Goal: Task Accomplishment & Management: Manage account settings

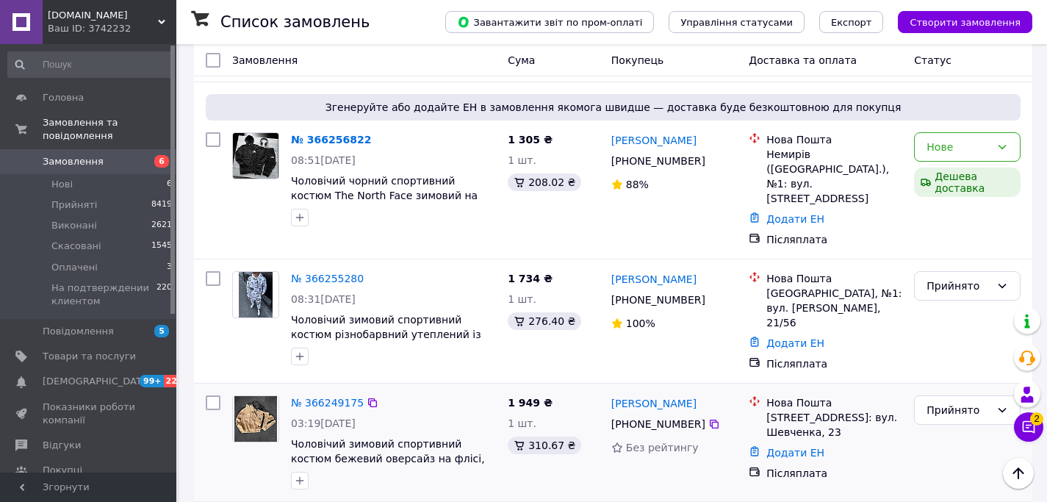
scroll to position [2417, 0]
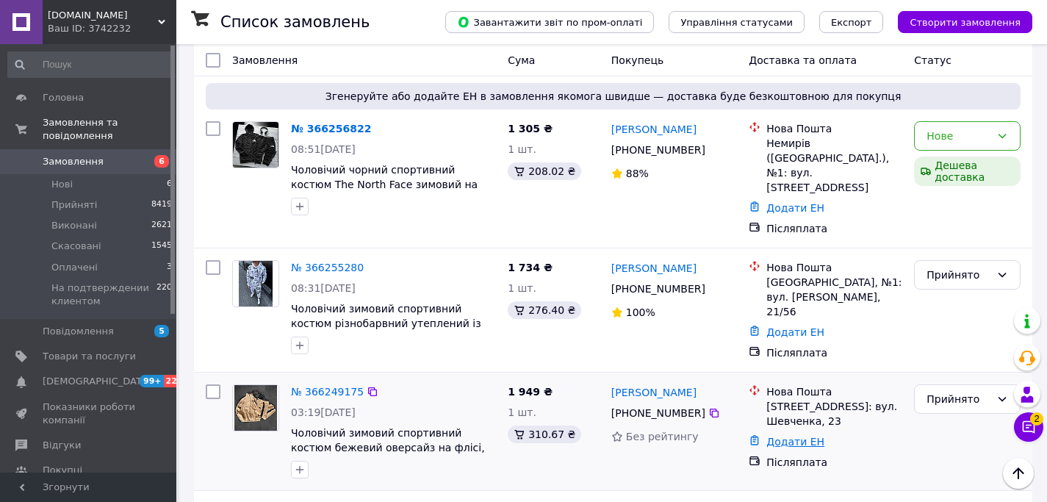
click at [808, 436] on link "Додати ЕН" at bounding box center [795, 442] width 58 height 12
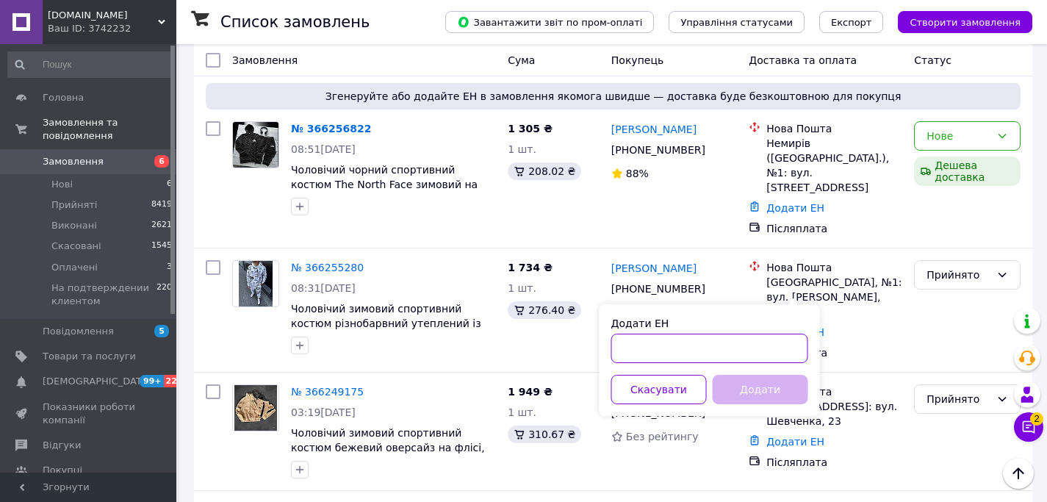
click at [755, 343] on input "Додати ЕН" at bounding box center [709, 348] width 197 height 29
paste input "20451268980059"
type input "20451268980059"
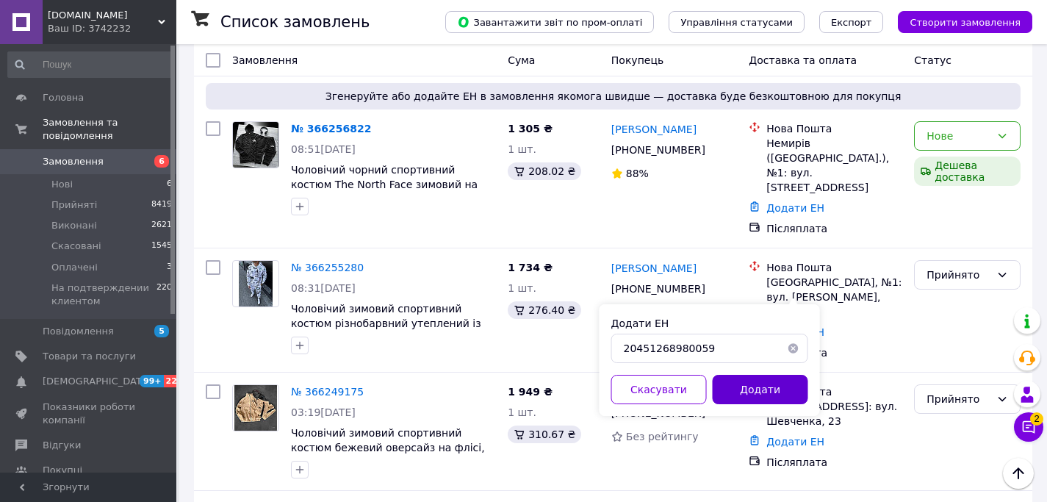
click at [755, 389] on button "Додати" at bounding box center [761, 389] width 96 height 29
click at [716, 407] on icon at bounding box center [714, 413] width 12 height 12
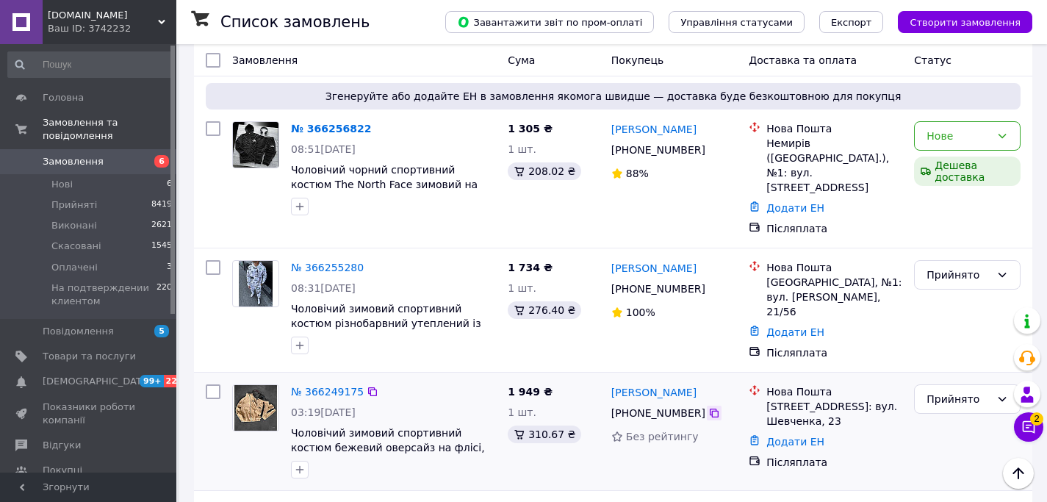
click at [714, 409] on icon at bounding box center [714, 413] width 9 height 9
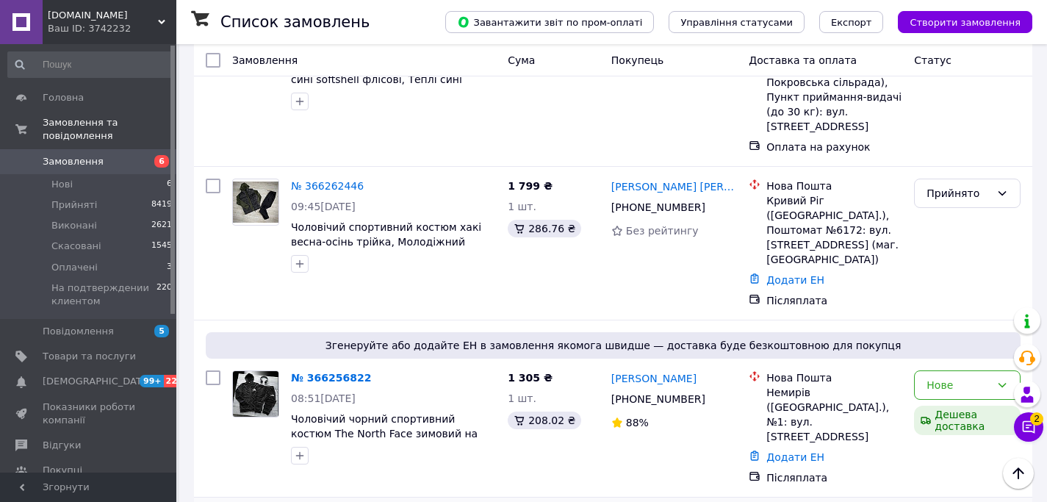
scroll to position [2131, 0]
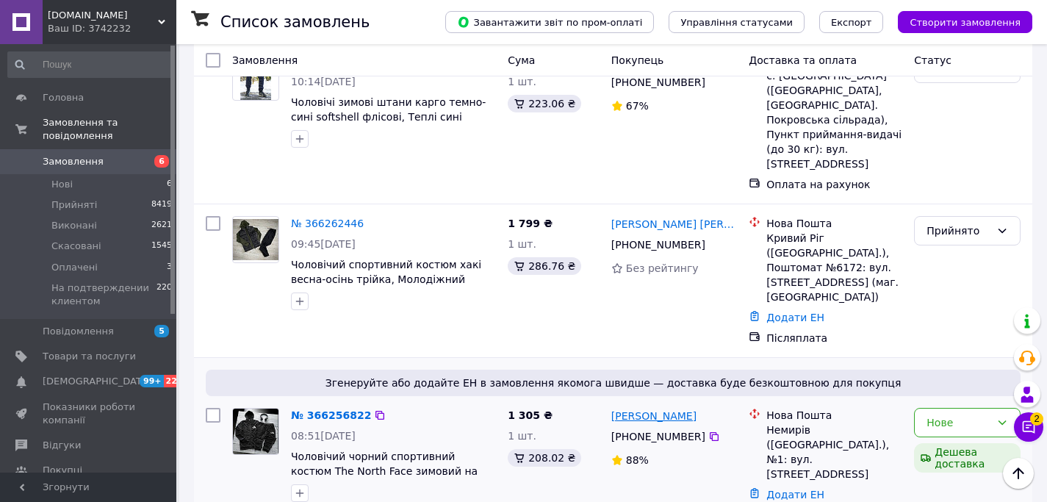
click at [656, 409] on link "Володимир Дзюба" at bounding box center [653, 416] width 85 height 15
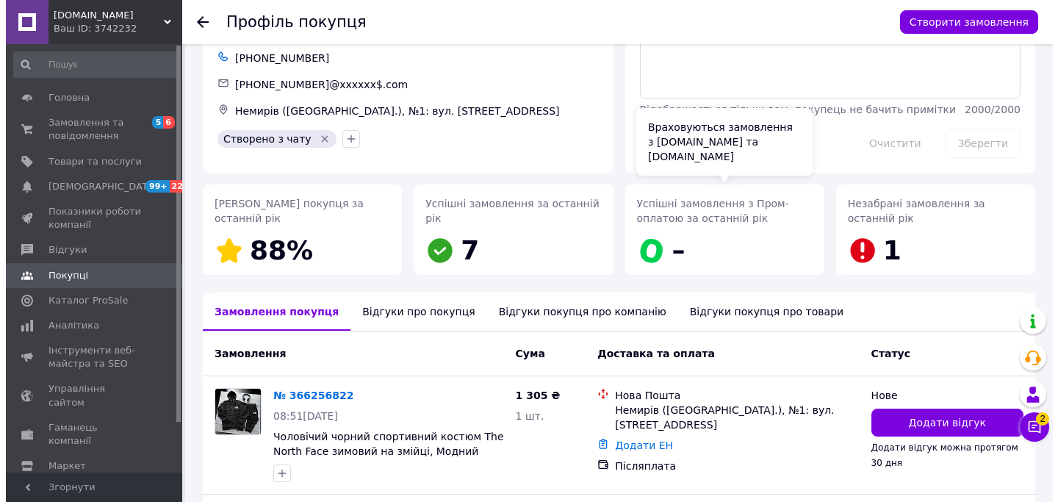
scroll to position [270, 0]
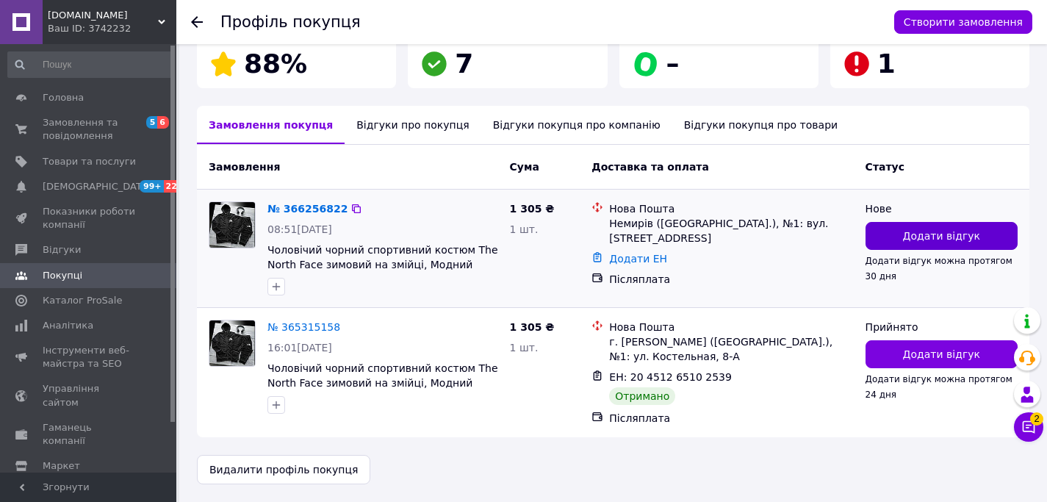
click at [954, 242] on span "Додати відгук" at bounding box center [941, 236] width 77 height 15
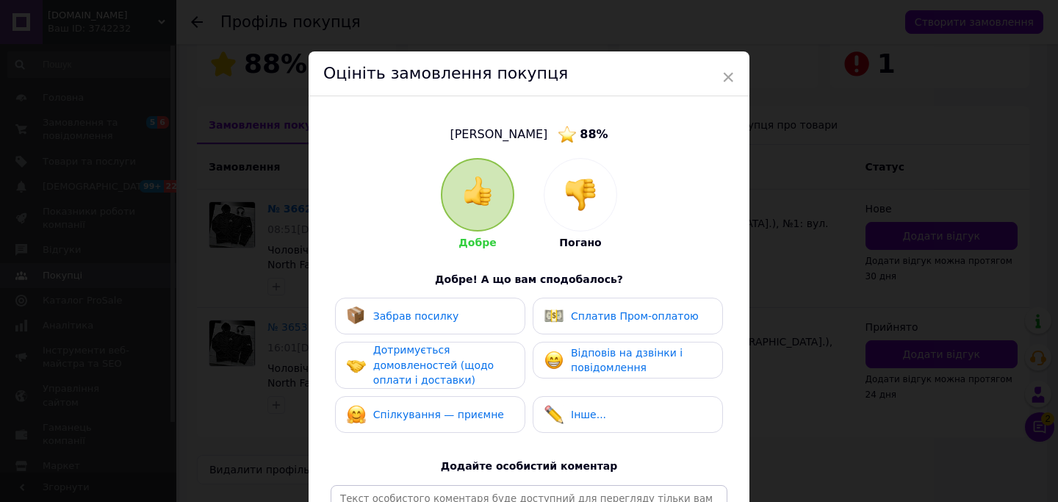
click at [586, 206] on img at bounding box center [580, 195] width 32 height 32
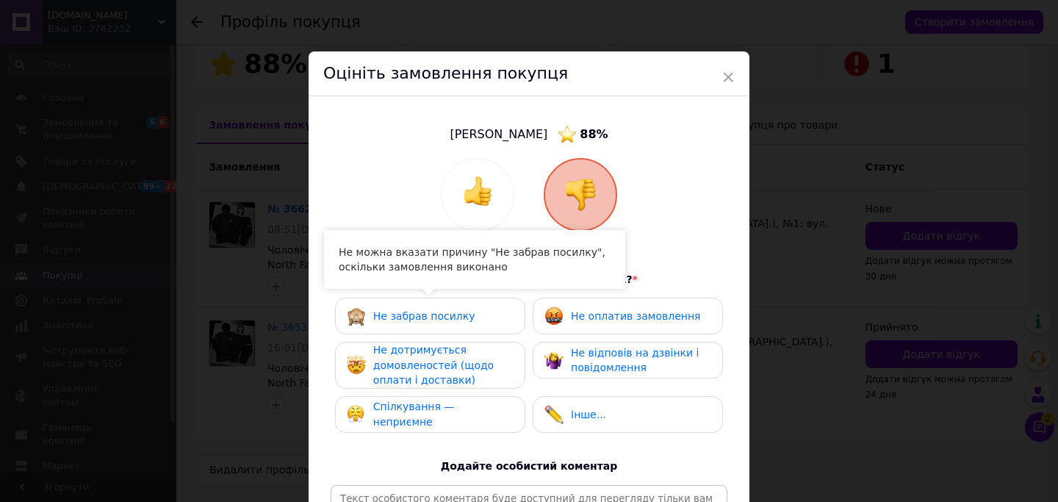
click at [475, 362] on span "Не дотримується домовленостей (щодо оплати і доставки)" at bounding box center [433, 365] width 121 height 42
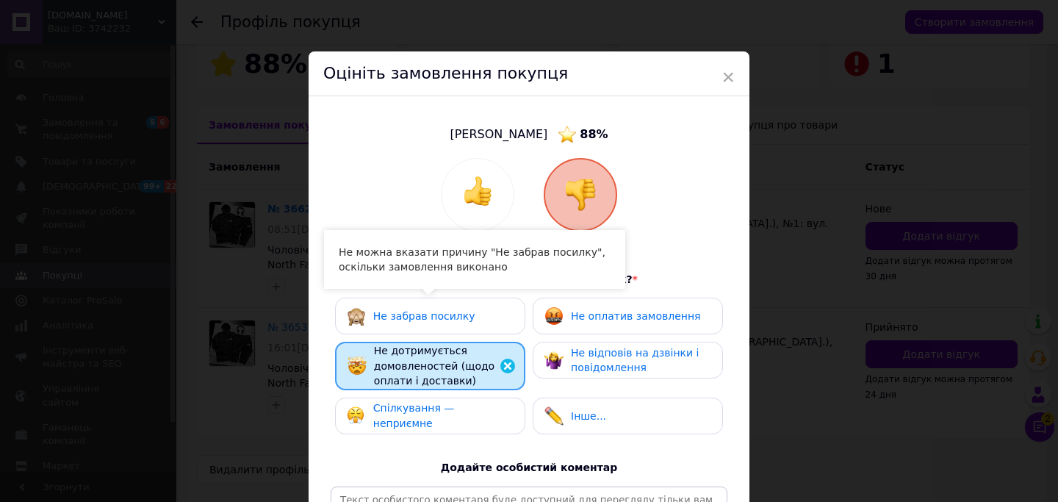
click at [455, 410] on span "Спілкування — неприємне" at bounding box center [414, 415] width 82 height 27
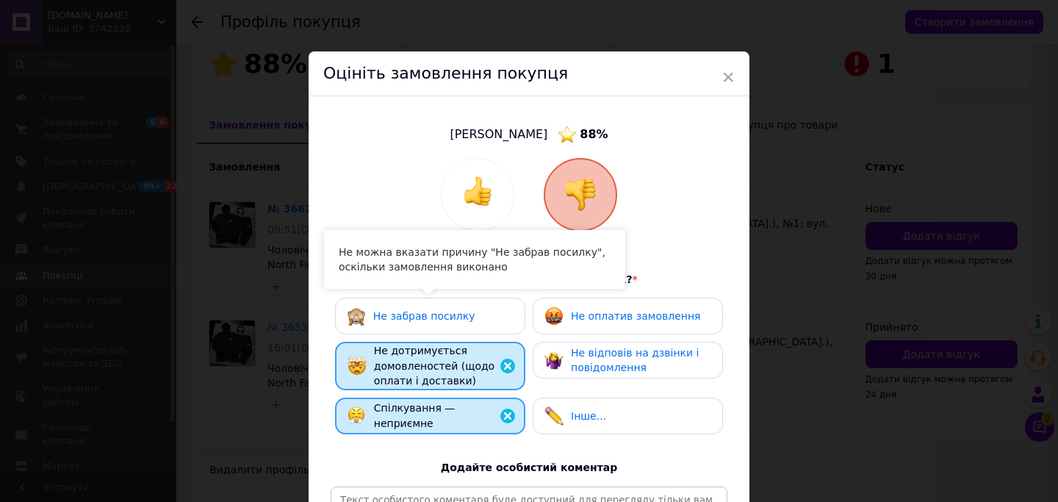
click at [585, 373] on div "Не відповів на дзвінки і повідомлення" at bounding box center [641, 360] width 140 height 30
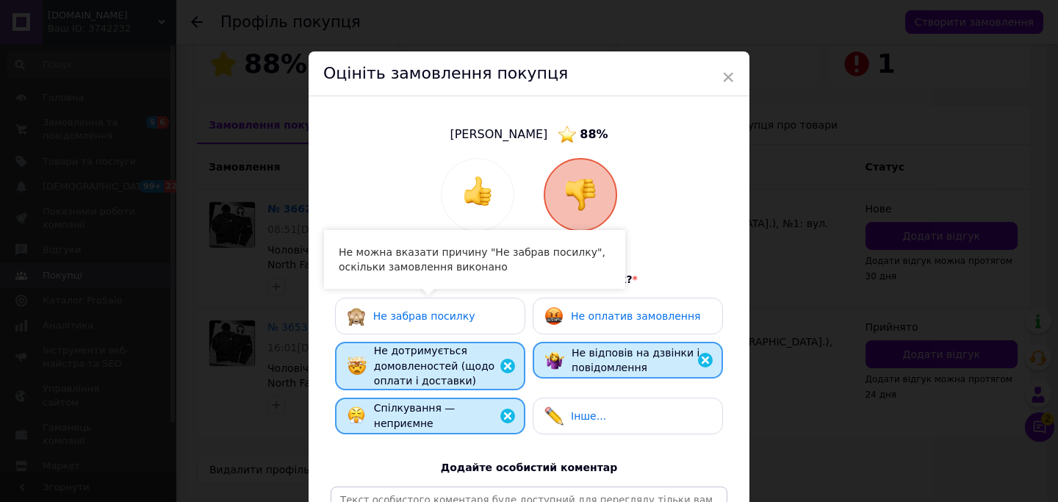
click at [638, 312] on span "Не оплатив замовлення" at bounding box center [635, 316] width 129 height 12
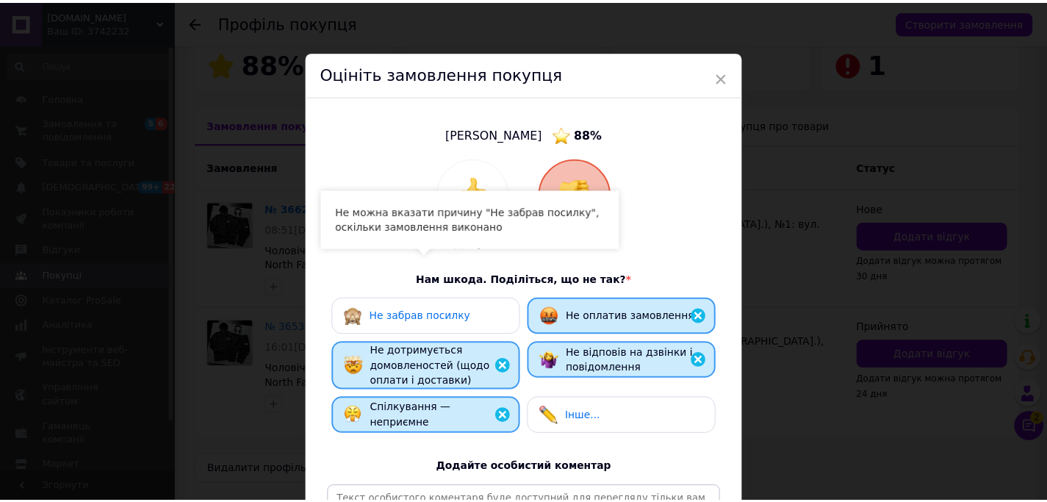
scroll to position [217, 0]
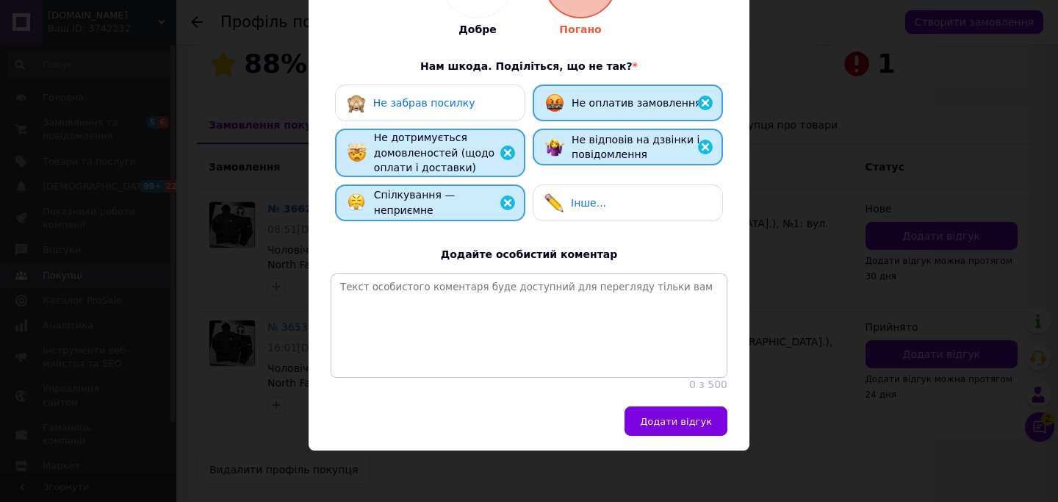
click at [666, 431] on button "Додати відгук" at bounding box center [676, 420] width 103 height 29
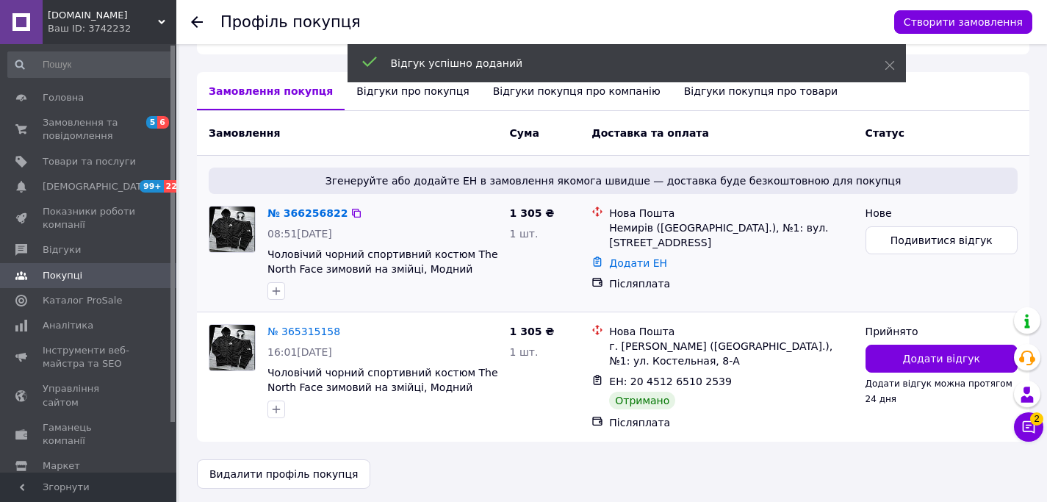
scroll to position [305, 0]
click at [907, 246] on span "Подивитися відгук" at bounding box center [942, 239] width 102 height 15
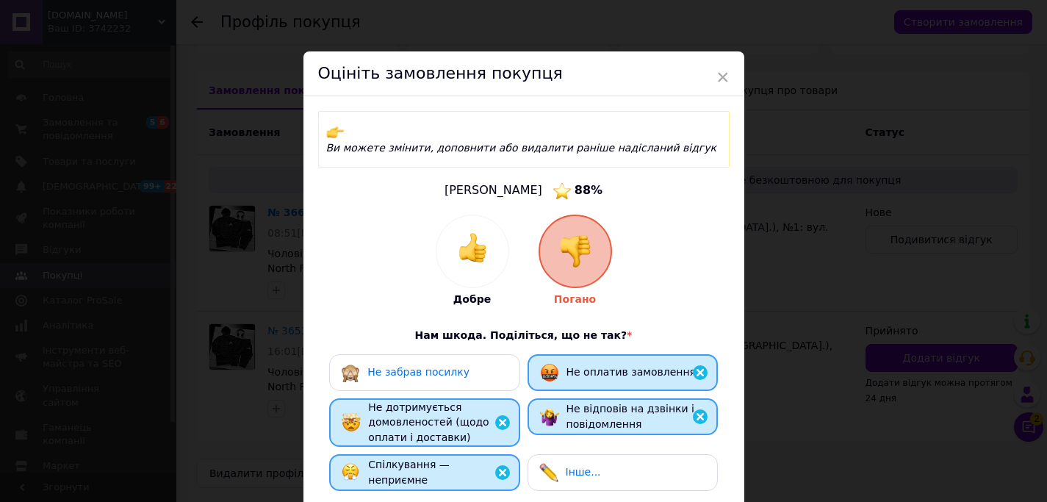
click at [499, 464] on img at bounding box center [503, 473] width 18 height 18
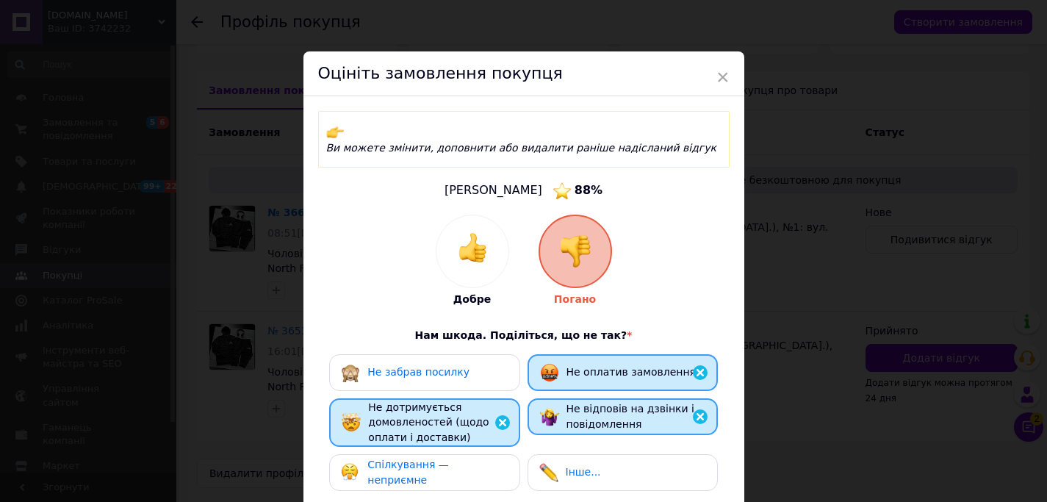
click at [695, 364] on img at bounding box center [700, 373] width 18 height 18
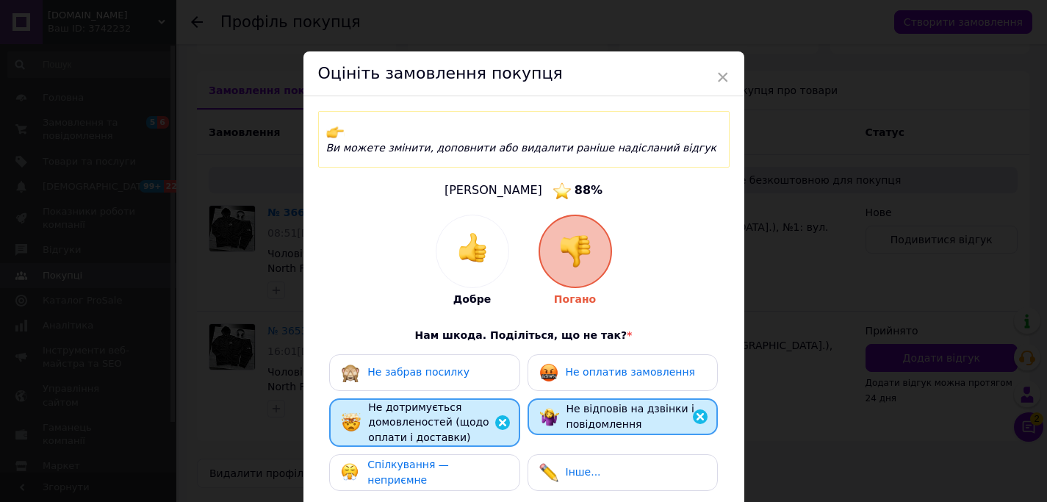
click at [500, 414] on img at bounding box center [503, 423] width 18 height 18
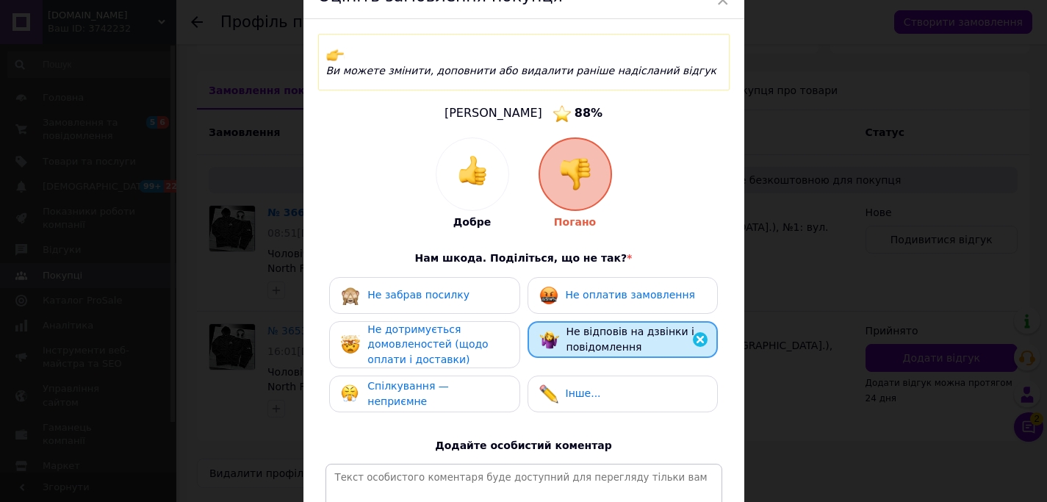
scroll to position [194, 0]
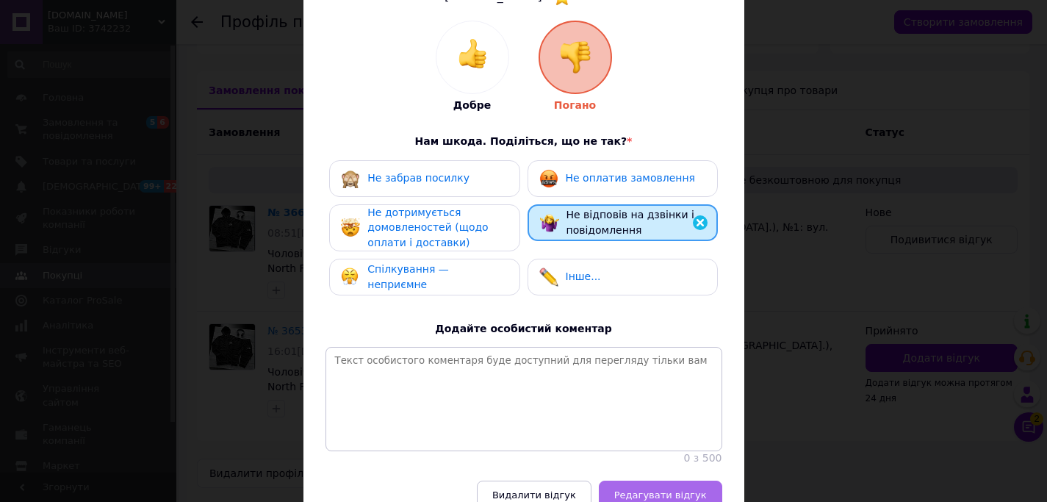
click at [679, 489] on span "Редагувати відгук" at bounding box center [660, 494] width 93 height 11
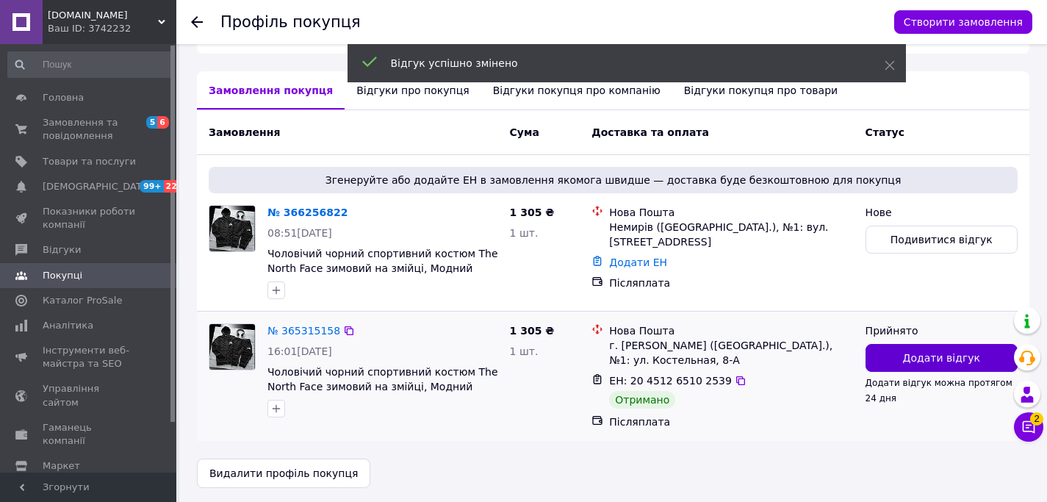
click at [936, 356] on span "Додати відгук" at bounding box center [941, 357] width 77 height 15
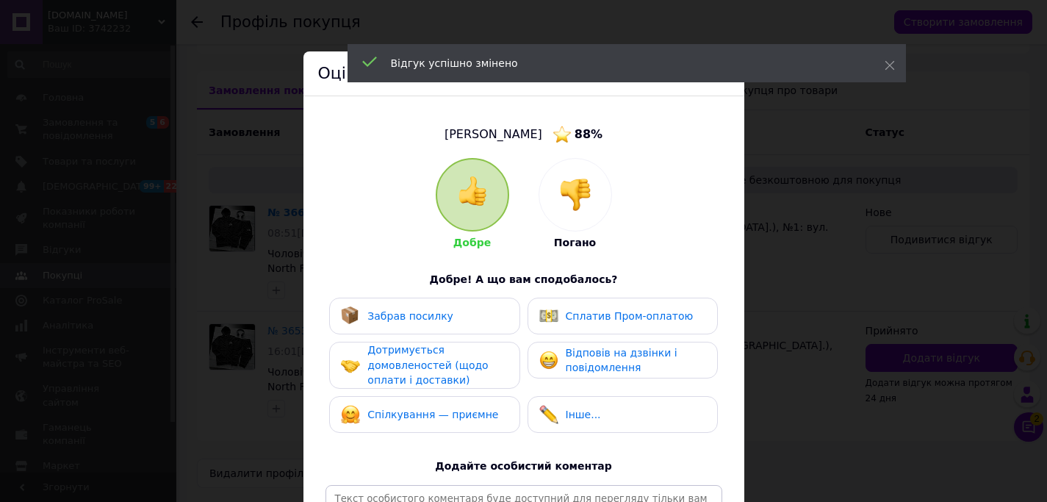
scroll to position [104, 0]
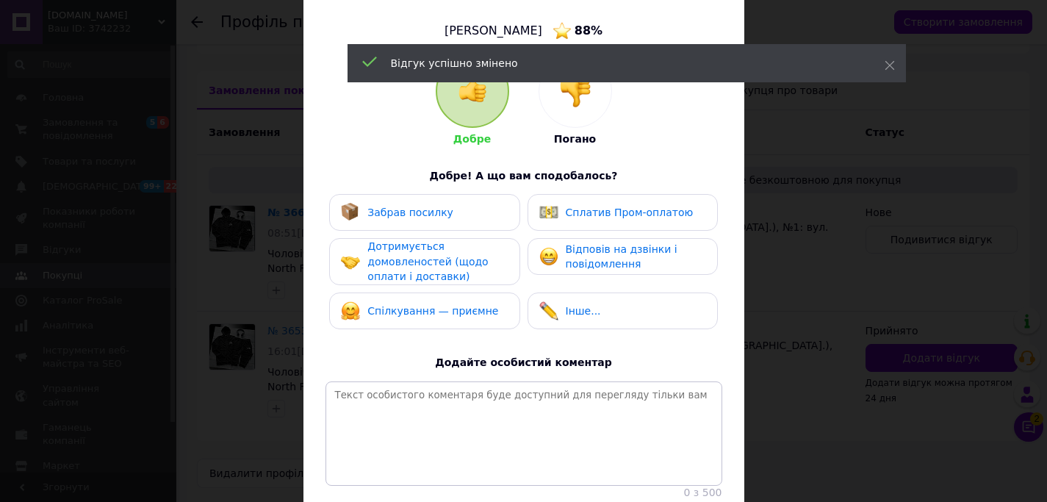
click at [576, 123] on div at bounding box center [575, 91] width 72 height 72
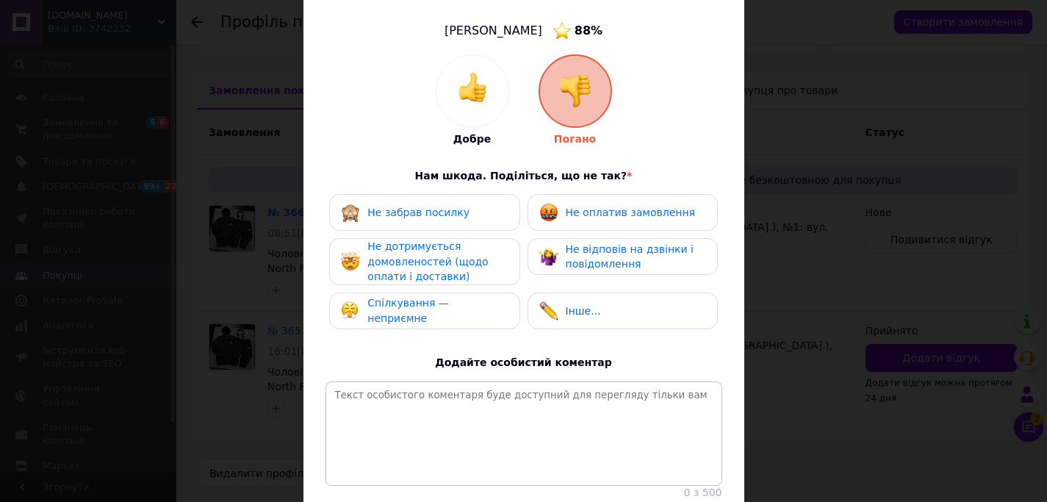
click at [625, 256] on div "Не відповів на дзвінки і повідомлення" at bounding box center [636, 257] width 140 height 30
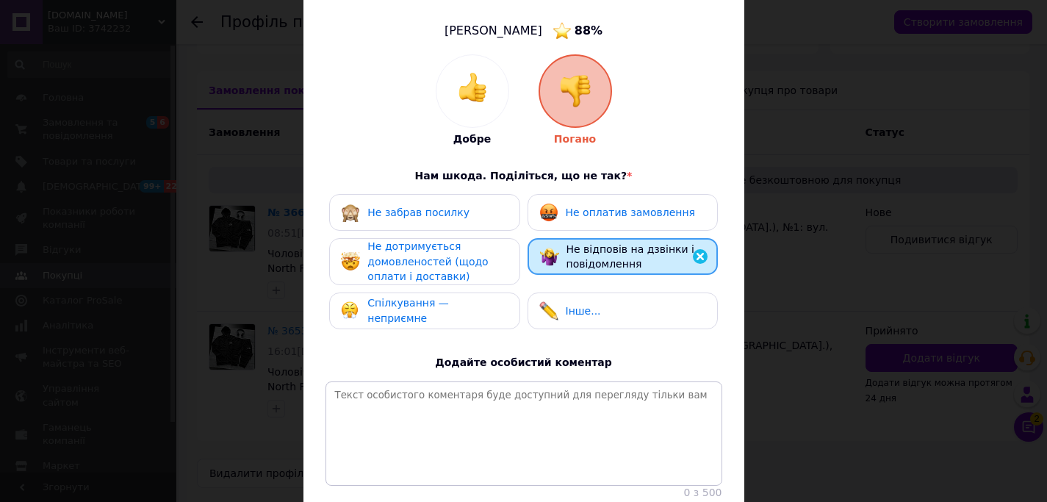
scroll to position [215, 0]
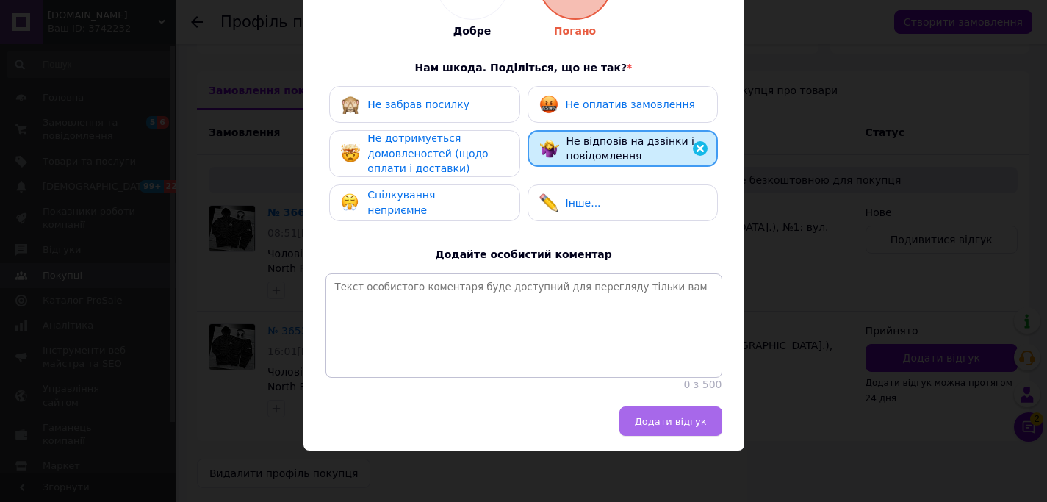
click at [669, 418] on span "Додати відгук" at bounding box center [671, 421] width 72 height 11
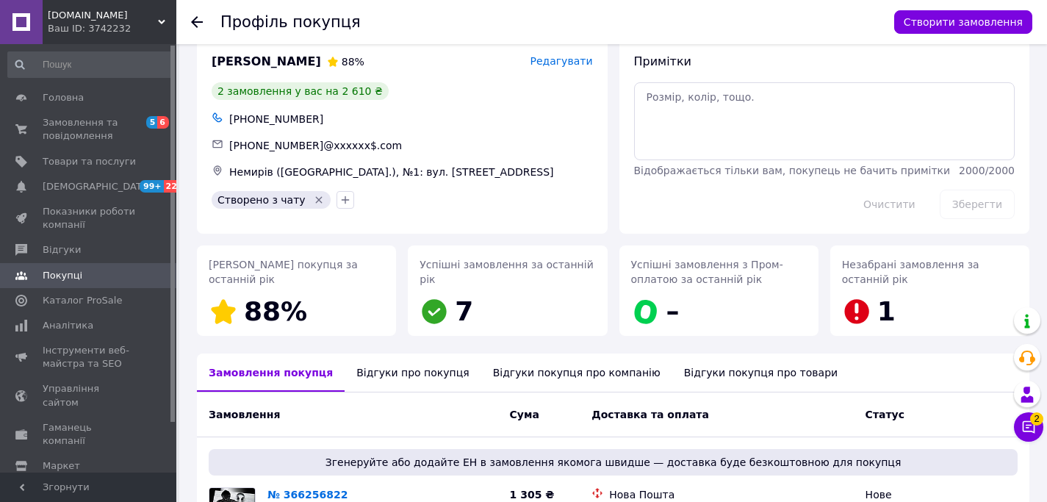
scroll to position [0, 0]
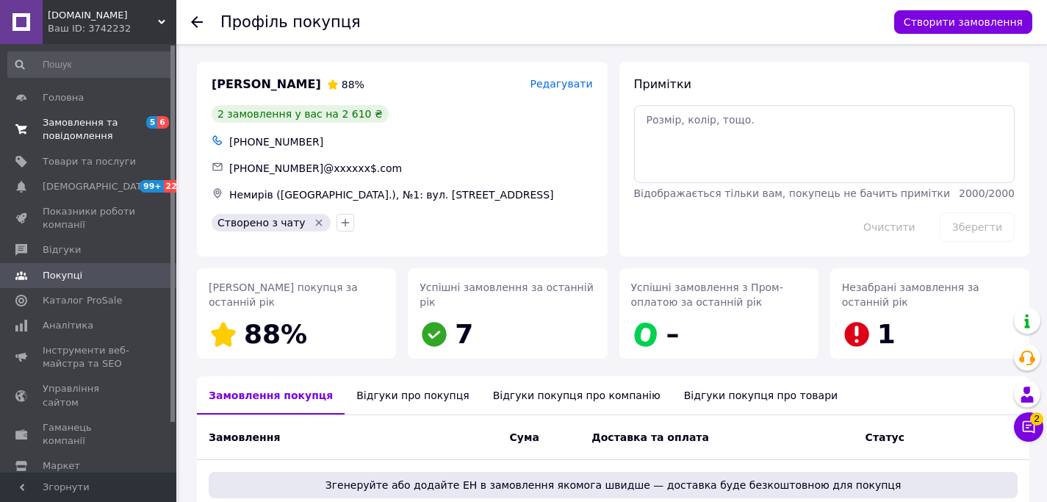
click at [126, 127] on span "Замовлення та повідомлення" at bounding box center [89, 129] width 93 height 26
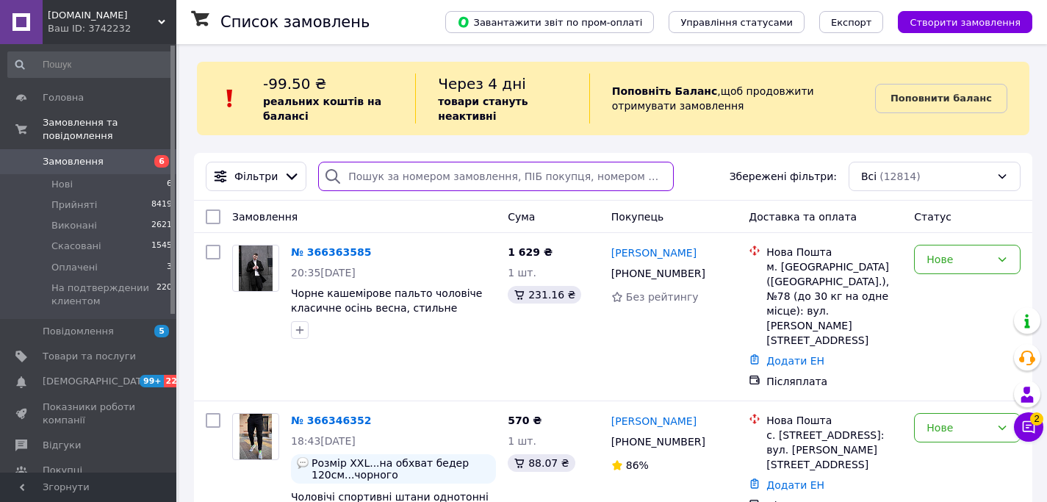
click at [447, 172] on input "search" at bounding box center [496, 176] width 356 height 29
paste input "Мисько"
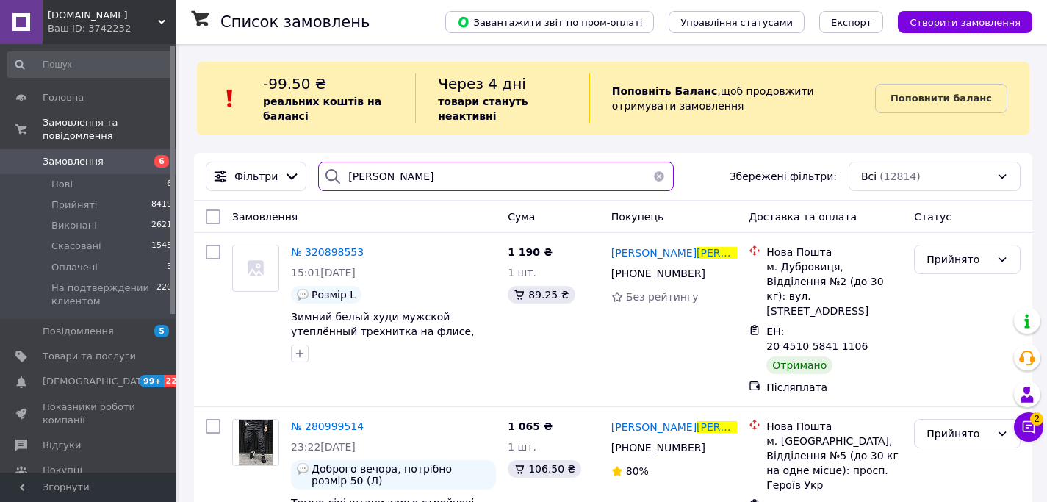
scroll to position [46, 0]
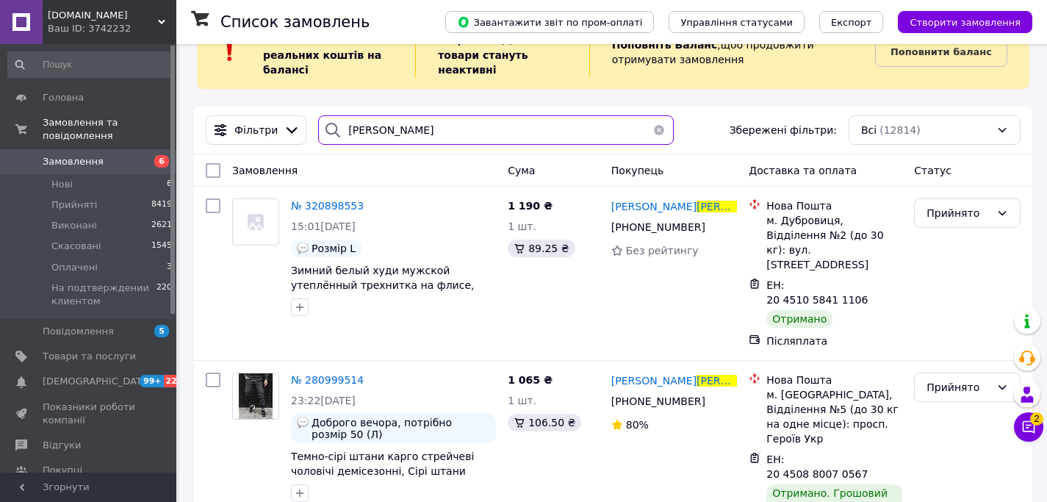
type input "Мисько"
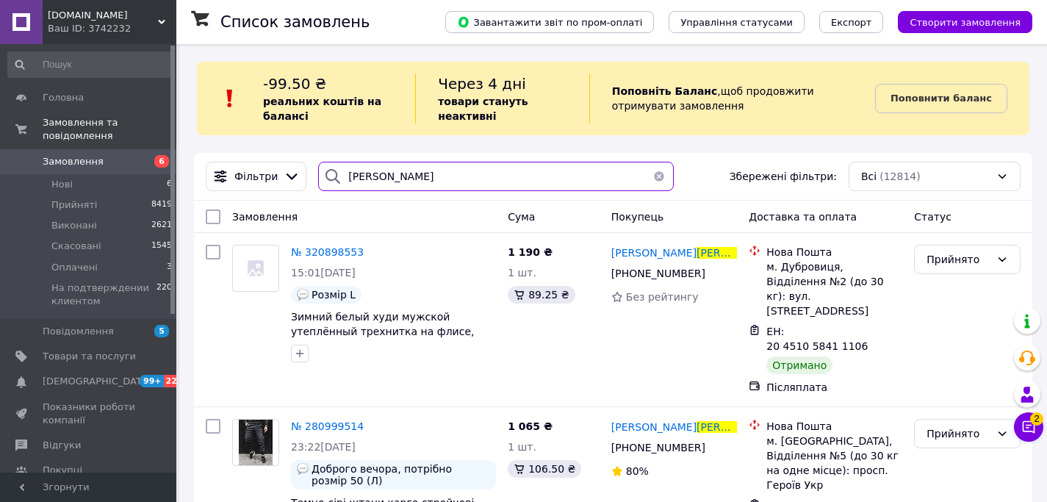
click at [354, 176] on input "Мисько" at bounding box center [496, 176] width 356 height 29
click at [353, 176] on input "Мисько" at bounding box center [496, 176] width 356 height 29
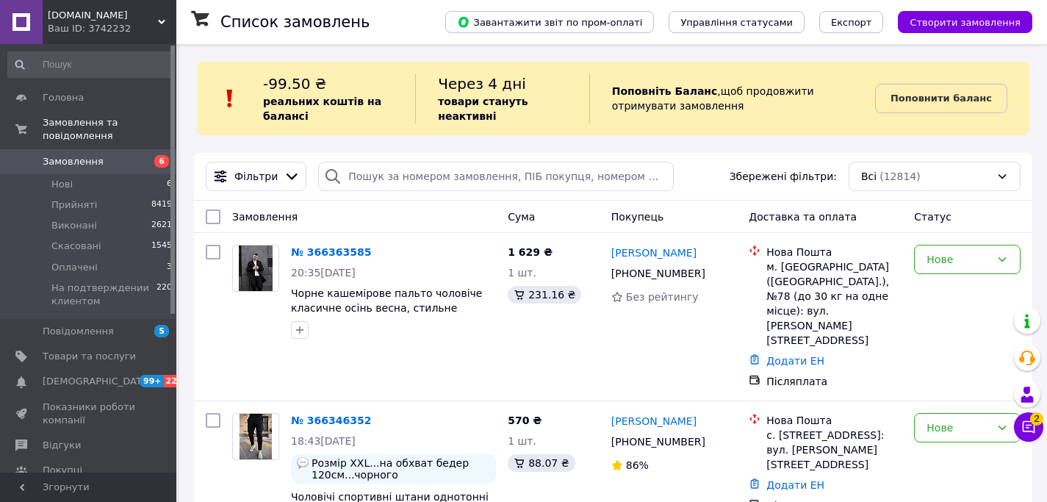
click at [916, 106] on link "Поповнити баланс" at bounding box center [941, 98] width 132 height 29
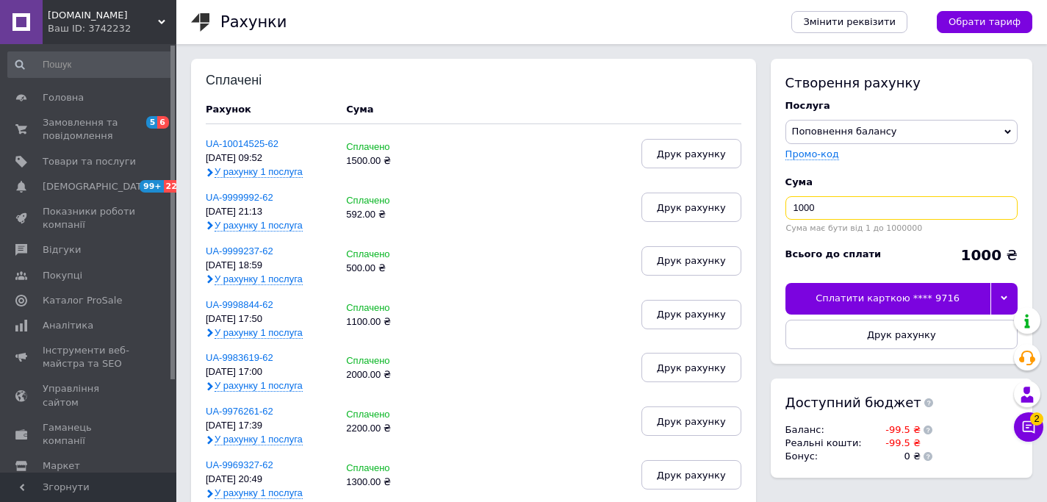
click at [851, 209] on input "1000" at bounding box center [901, 208] width 232 height 24
type input "1"
type input "1500"
click at [1008, 298] on div at bounding box center [1004, 298] width 27 height 31
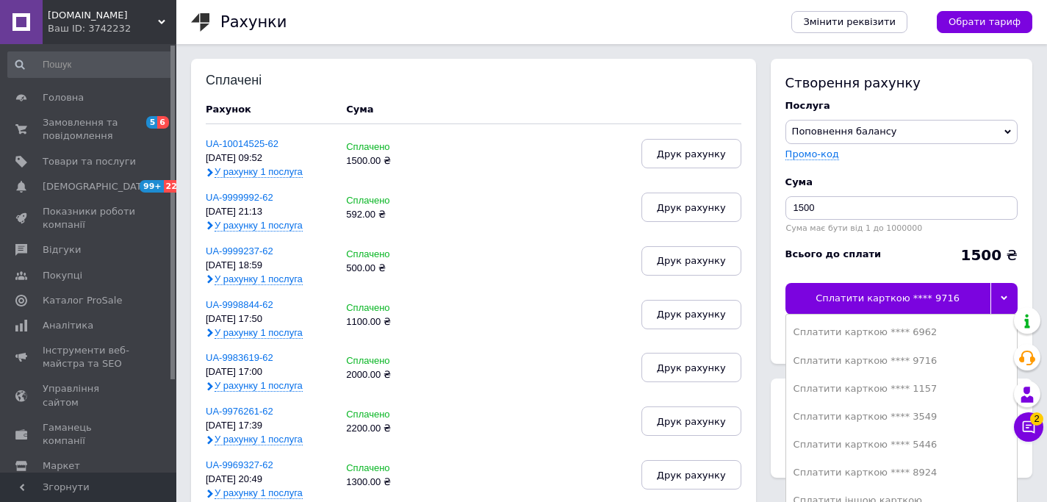
click at [910, 473] on div "Сплатити карткою **** 8924" at bounding box center [902, 472] width 216 height 13
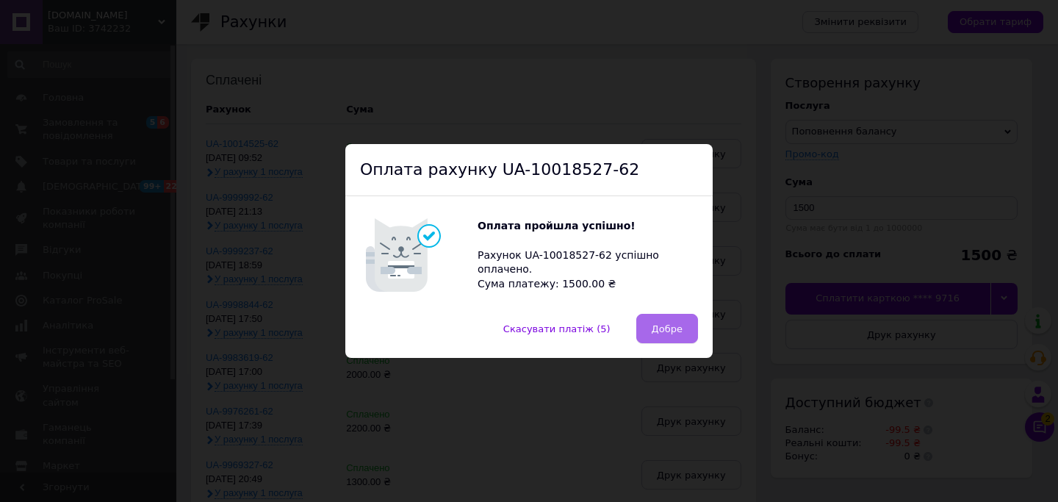
click at [665, 327] on span "Добре" at bounding box center [667, 328] width 31 height 11
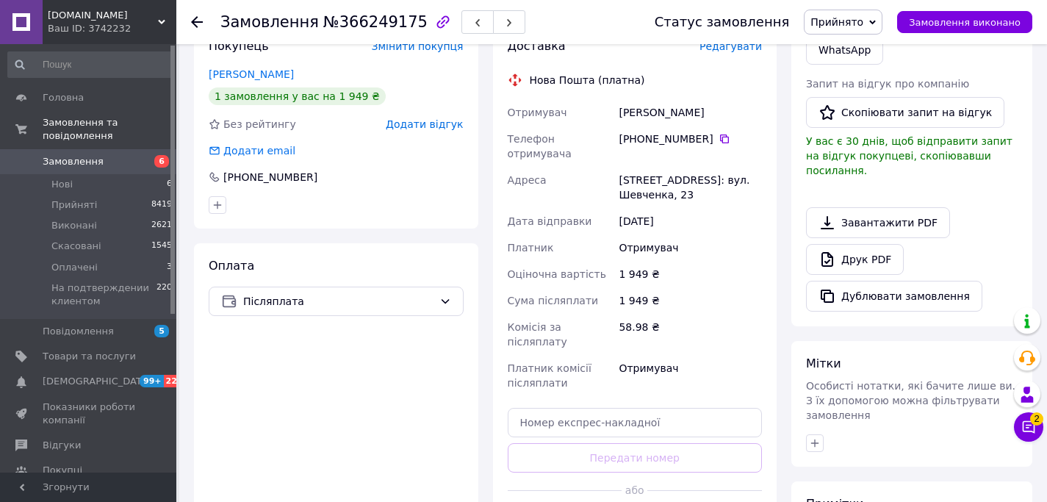
scroll to position [432, 0]
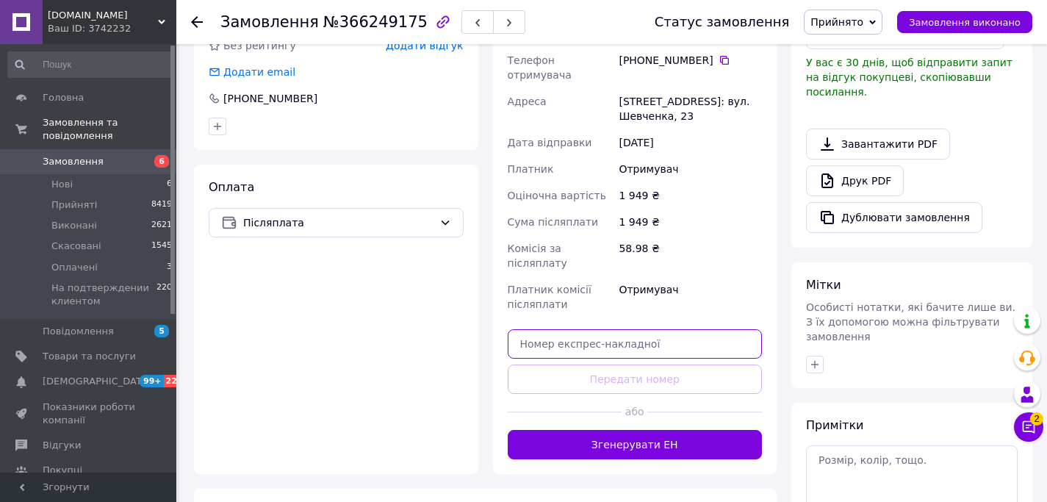
click at [597, 329] on input "text" at bounding box center [635, 343] width 255 height 29
paste input "20451268980059"
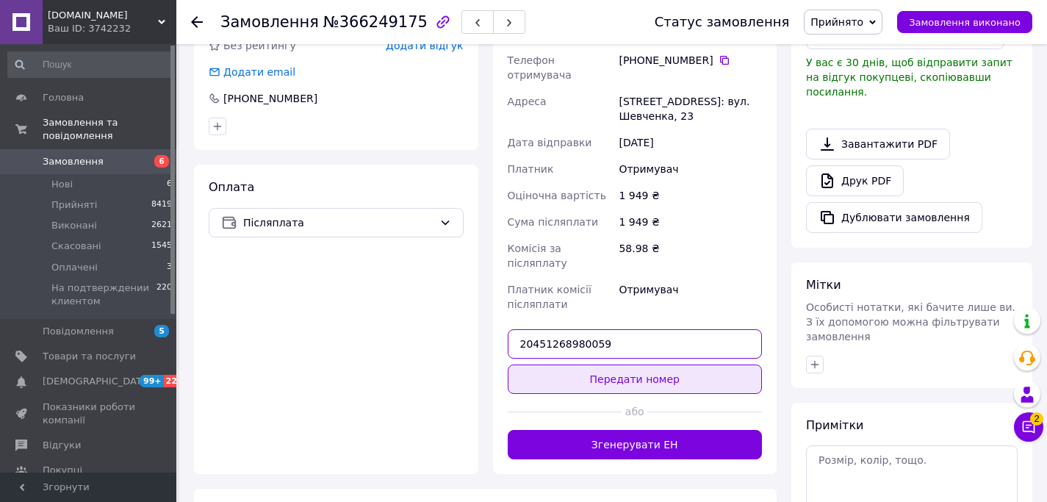
type input "20451268980059"
click at [598, 364] on button "Передати номер" at bounding box center [635, 378] width 255 height 29
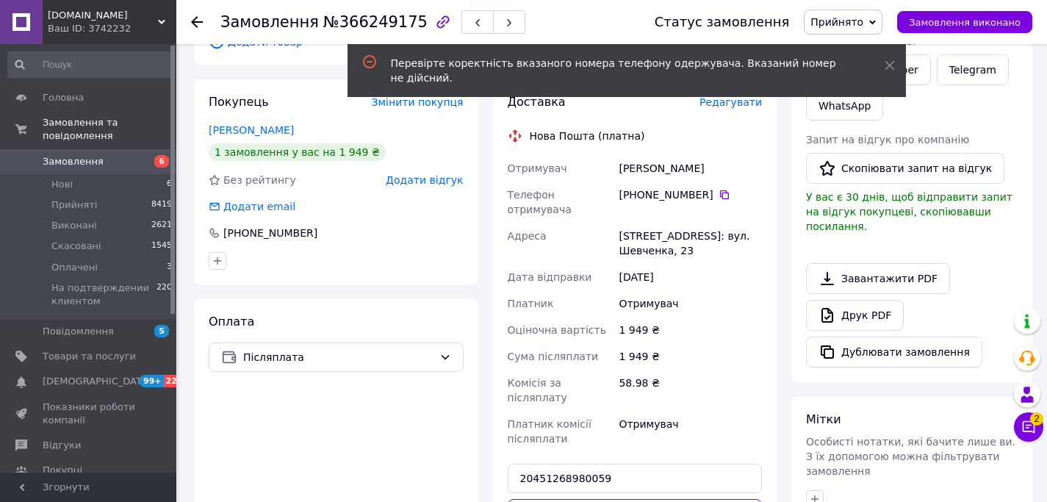
scroll to position [294, 0]
